Goal: Transaction & Acquisition: Purchase product/service

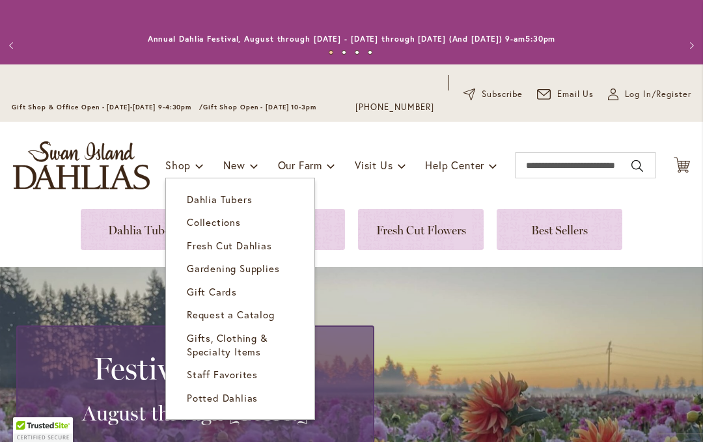
click at [197, 288] on link "Gift Cards" at bounding box center [240, 292] width 149 height 23
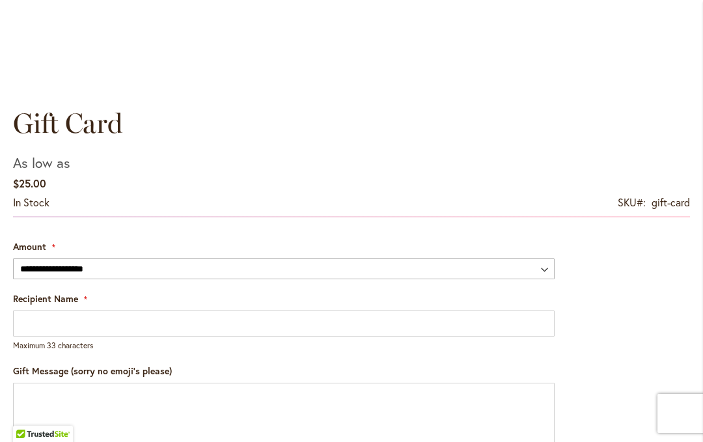
scroll to position [883, 0]
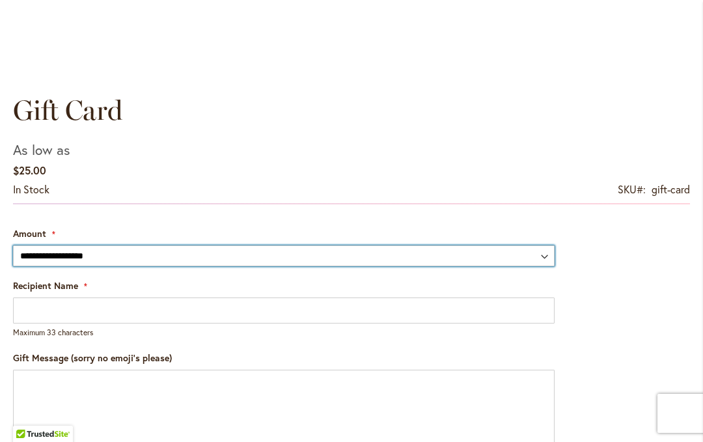
click at [23, 254] on select "**********" at bounding box center [284, 256] width 542 height 21
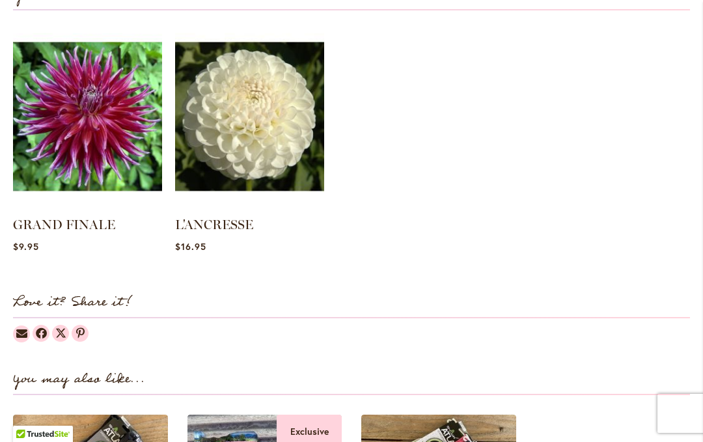
scroll to position [1813, 0]
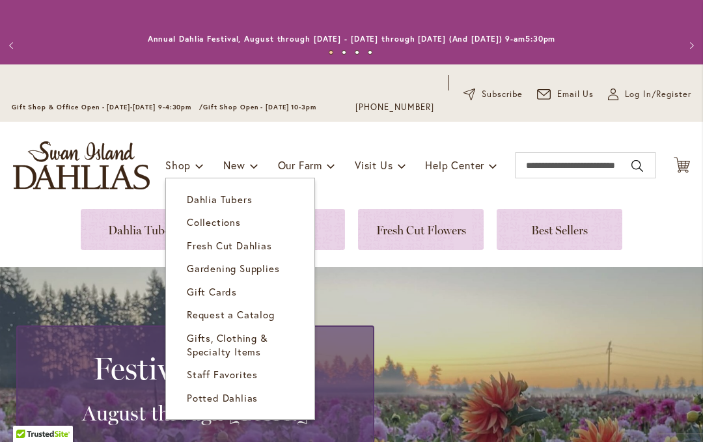
click at [191, 221] on span "Collections" at bounding box center [214, 222] width 54 height 13
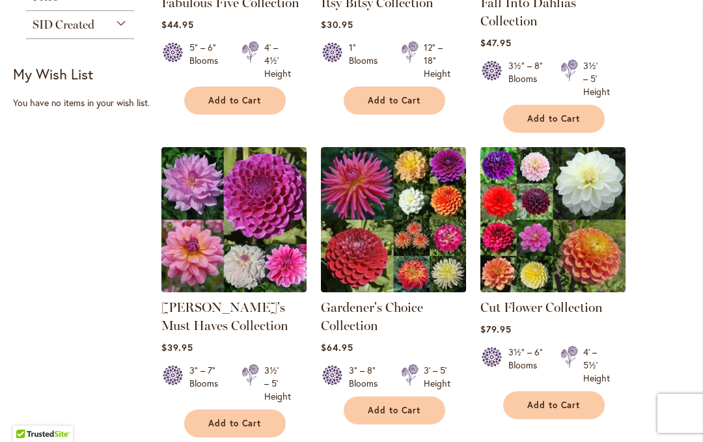
scroll to position [460, 0]
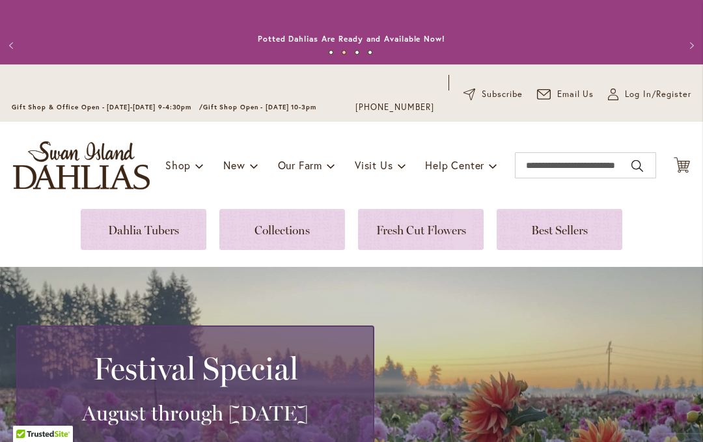
click at [547, 236] on link at bounding box center [560, 229] width 126 height 41
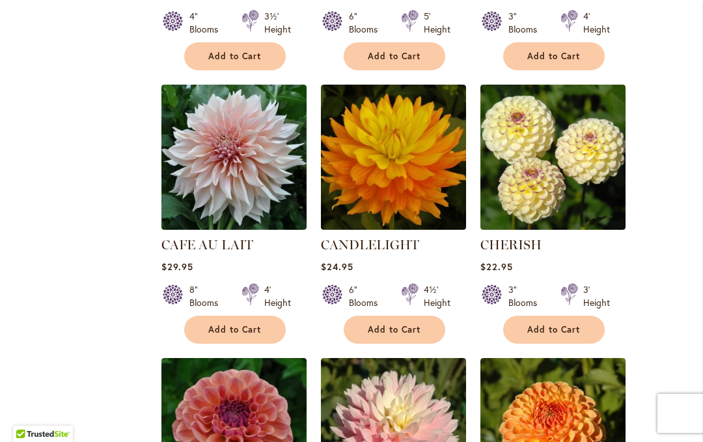
scroll to position [810, 0]
